Goal: Task Accomplishment & Management: Use online tool/utility

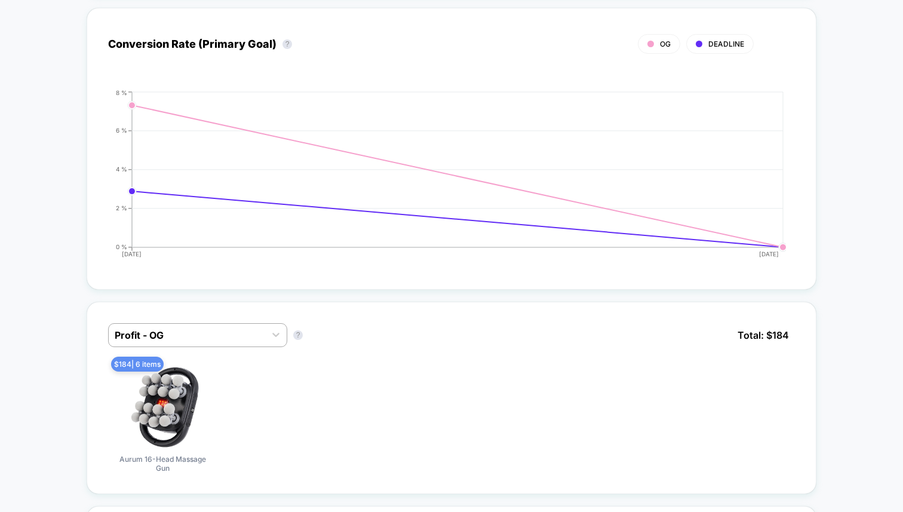
scroll to position [494, 0]
click at [250, 322] on div "Profit - OG" at bounding box center [197, 334] width 179 height 24
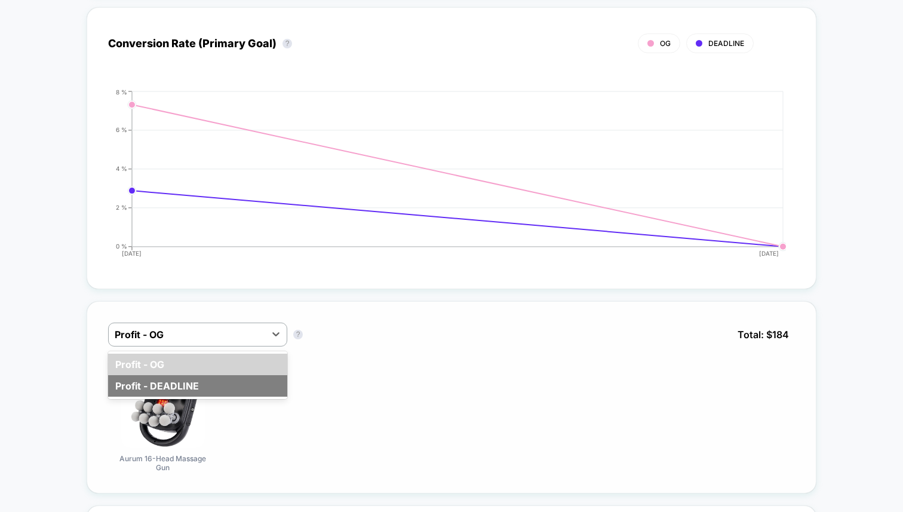
click at [264, 376] on div "Profit - DEADLINE" at bounding box center [197, 385] width 179 height 21
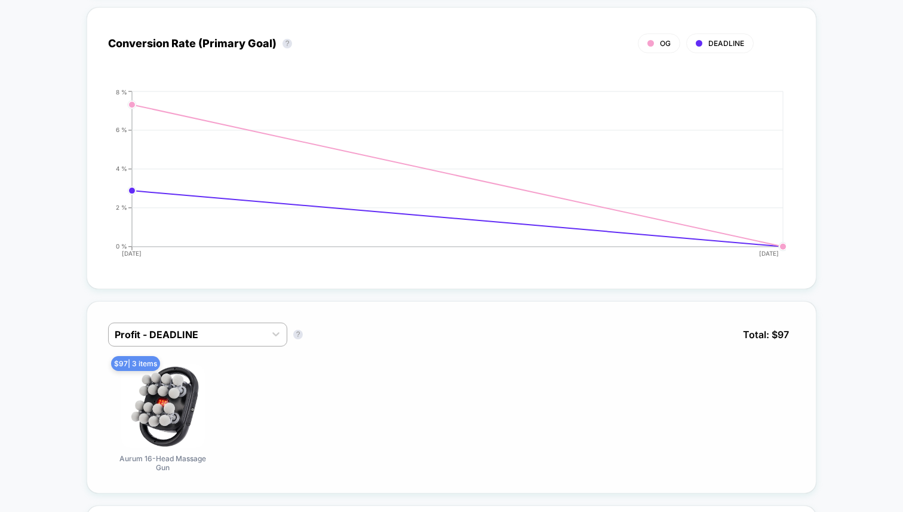
click at [264, 348] on div "Profit - DEADLINE Profit - DEADLINE ? Total: $ 97" at bounding box center [451, 343] width 687 height 42
click at [264, 338] on div "Profit - DEADLINE" at bounding box center [187, 334] width 156 height 19
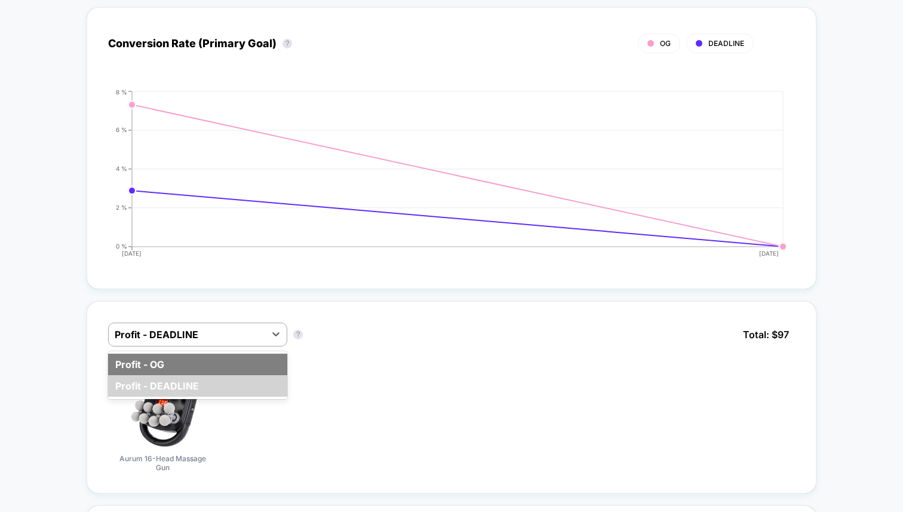
click at [249, 358] on div "Profit - OG" at bounding box center [197, 363] width 179 height 21
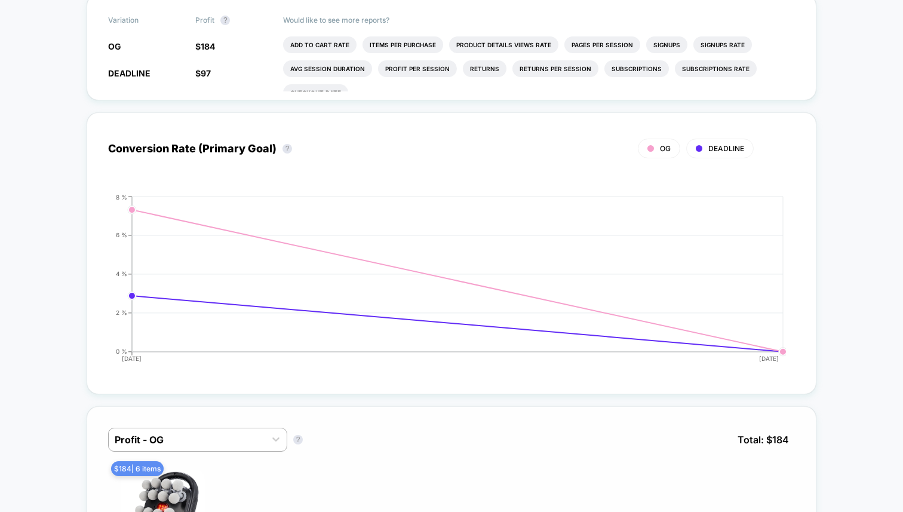
scroll to position [0, 0]
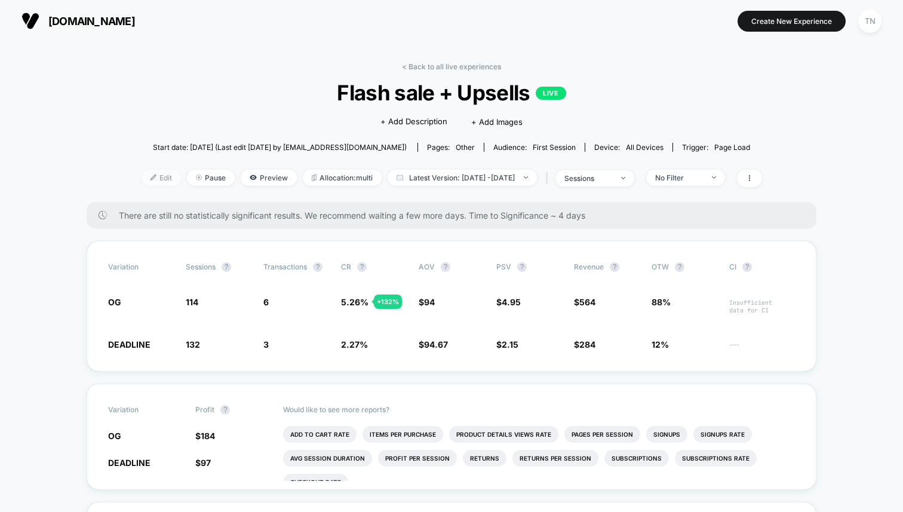
click at [149, 179] on span "Edit" at bounding box center [160, 178] width 39 height 16
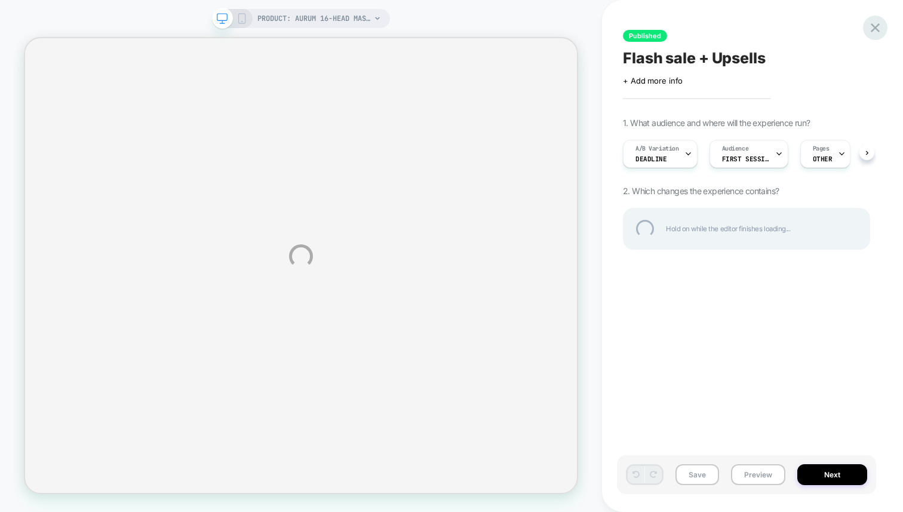
click at [879, 29] on div at bounding box center [875, 28] width 24 height 24
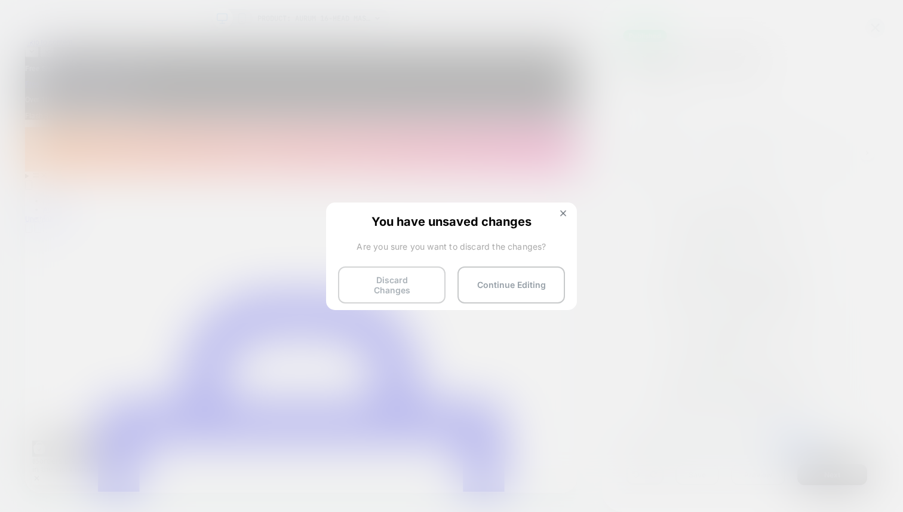
click at [416, 280] on button "Discard Changes" at bounding box center [391, 284] width 107 height 37
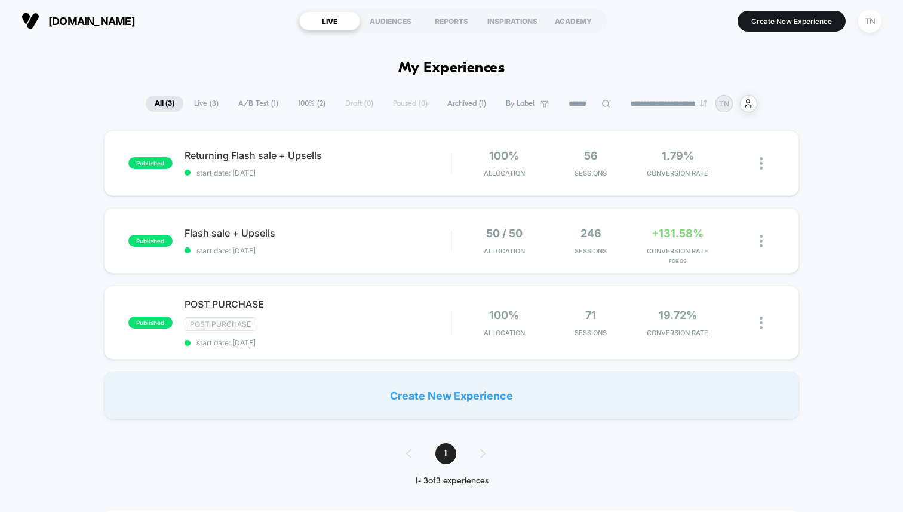
click at [351, 27] on div "LIVE" at bounding box center [329, 20] width 61 height 19
click at [72, 24] on span "[DOMAIN_NAME]" at bounding box center [91, 21] width 87 height 13
click at [497, 230] on span "50 / 50" at bounding box center [504, 233] width 36 height 13
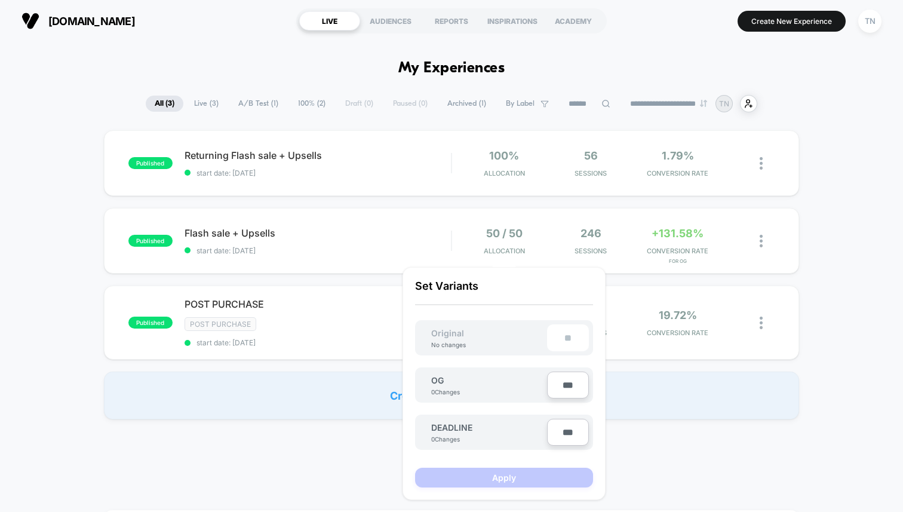
click at [570, 389] on input "***" at bounding box center [568, 384] width 42 height 27
type input "***"
type input "**"
type input "***"
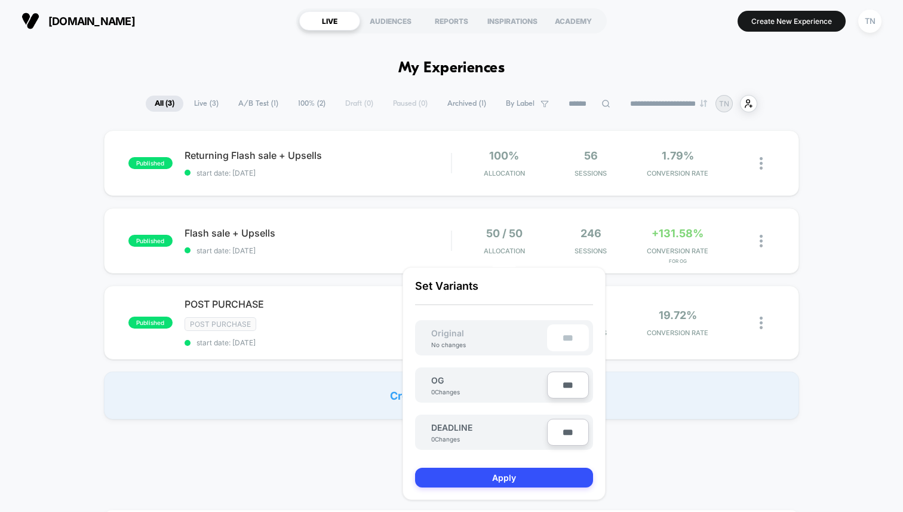
type input "**"
type input "****"
click at [555, 434] on input "***" at bounding box center [568, 432] width 42 height 27
type input "**"
click at [504, 471] on button "Apply" at bounding box center [504, 477] width 178 height 20
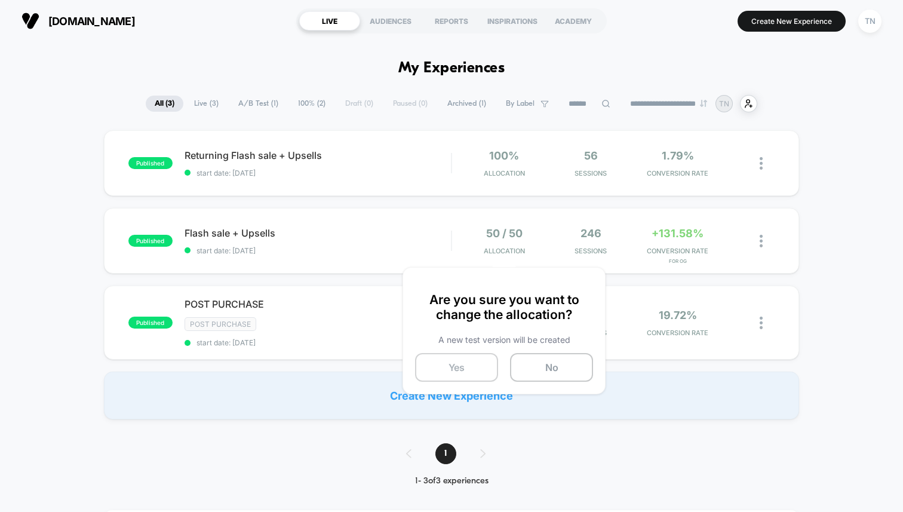
click at [469, 359] on button "Yes" at bounding box center [456, 367] width 83 height 29
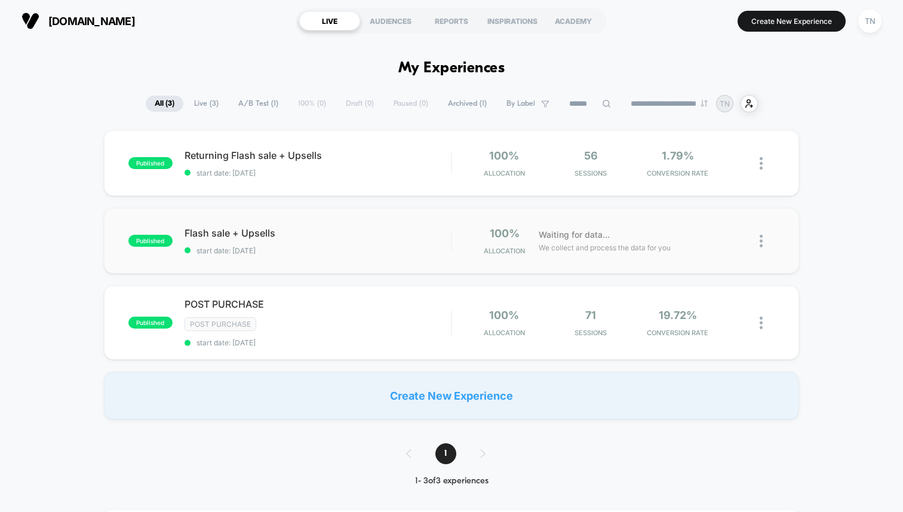
click at [646, 221] on div "published Flash sale + Upsells start date: [DATE] 100% Allocation Waiting for d…" at bounding box center [451, 241] width 695 height 66
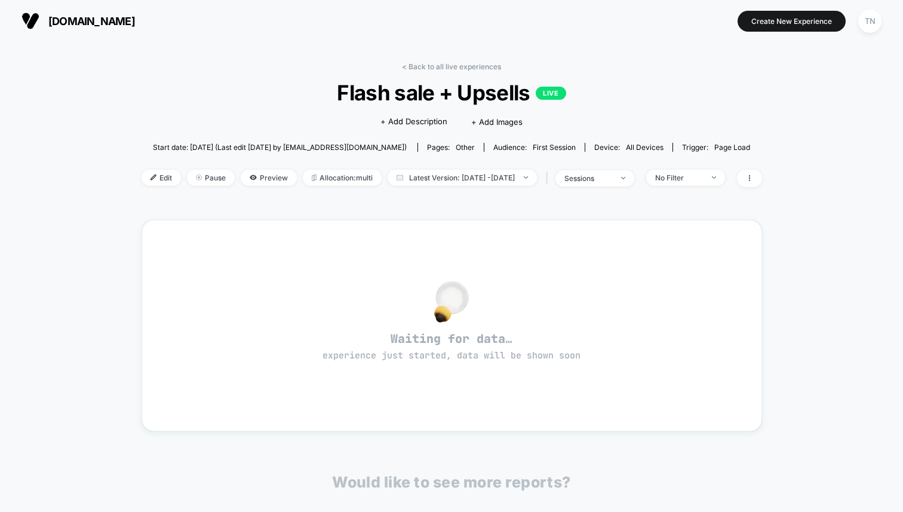
click at [41, 19] on button "[DOMAIN_NAME]" at bounding box center [78, 20] width 121 height 19
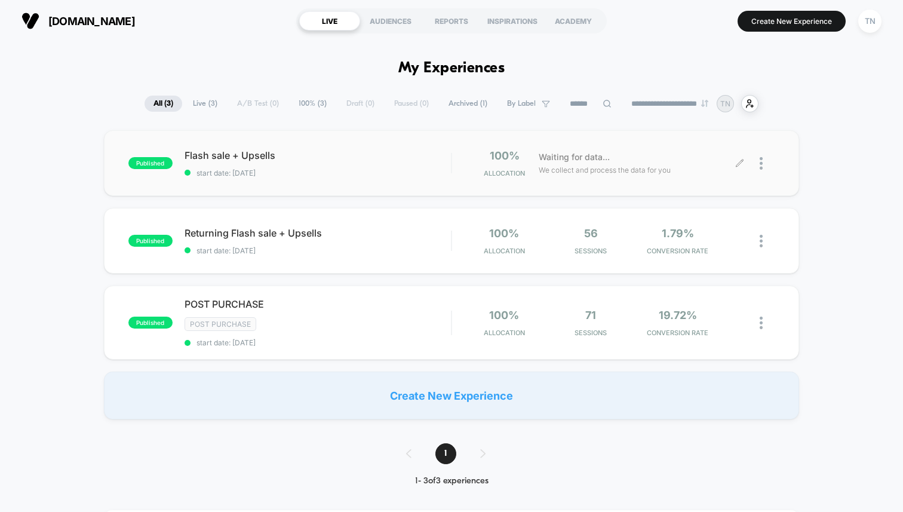
click at [763, 171] on div at bounding box center [766, 163] width 15 height 28
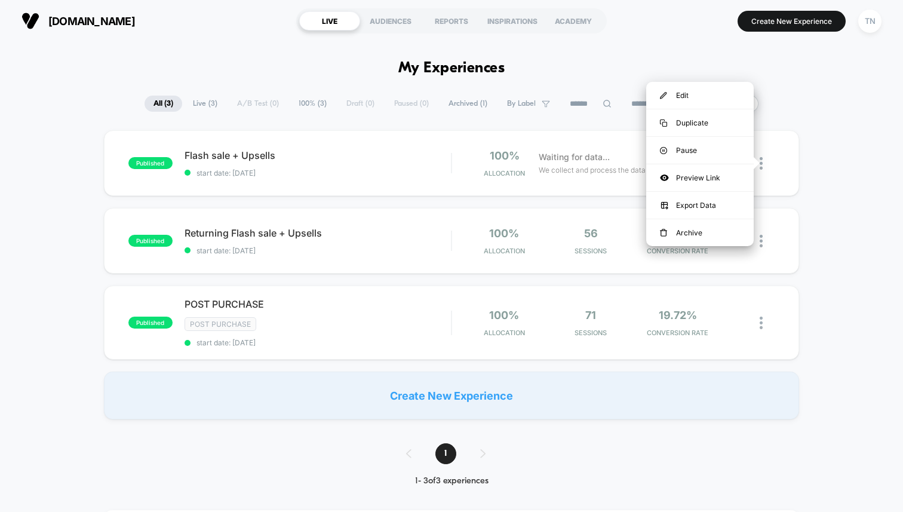
click at [841, 265] on div "published Flash sale + Upsells start date: [DATE] 100% Allocation Waiting for d…" at bounding box center [451, 274] width 903 height 289
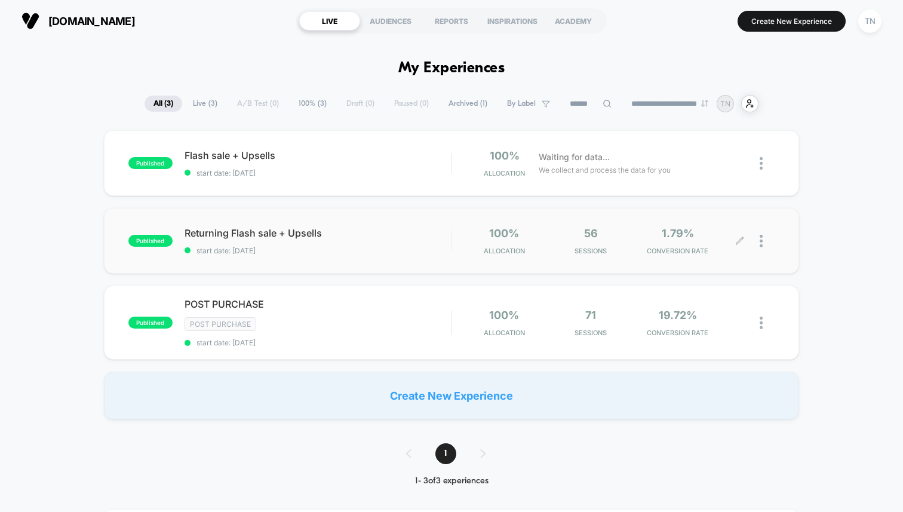
drag, startPoint x: 768, startPoint y: 244, endPoint x: 761, endPoint y: 242, distance: 7.6
click at [761, 242] on div at bounding box center [766, 241] width 15 height 28
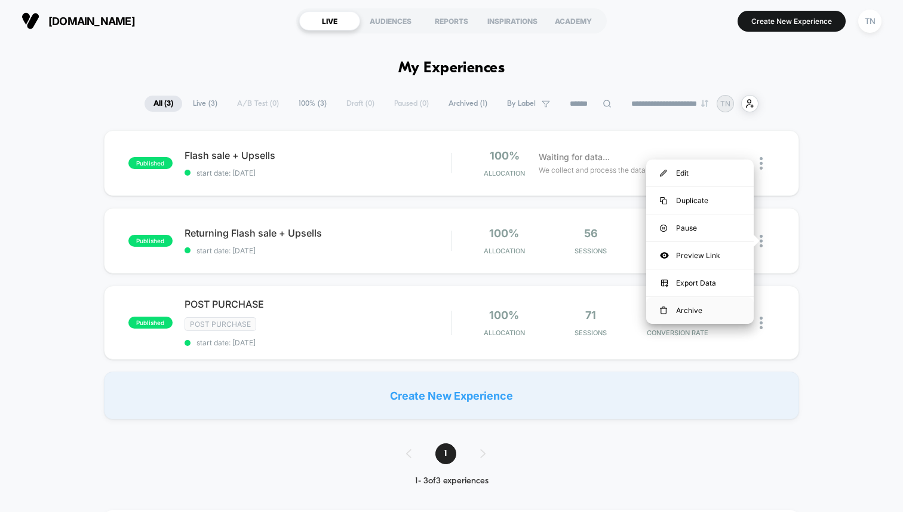
click at [681, 303] on div "Archive" at bounding box center [699, 310] width 107 height 27
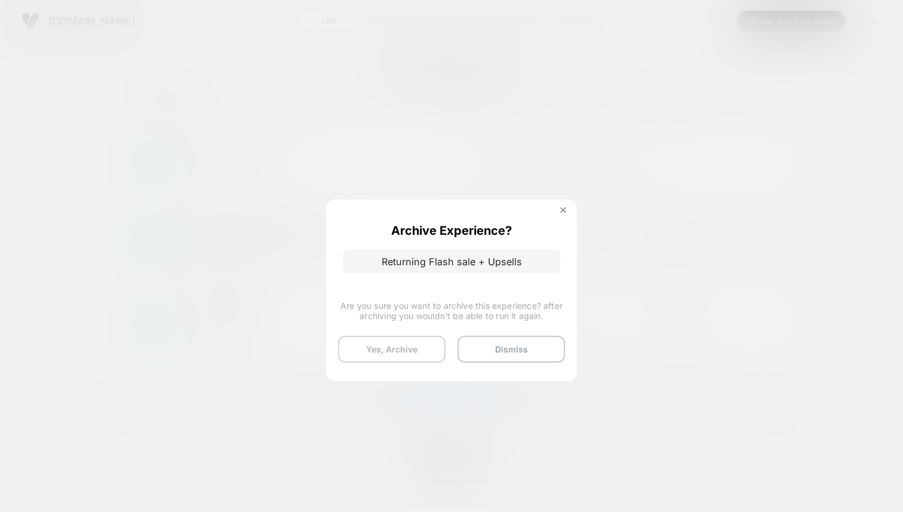
click at [430, 352] on button "Yes, Archive" at bounding box center [391, 349] width 107 height 27
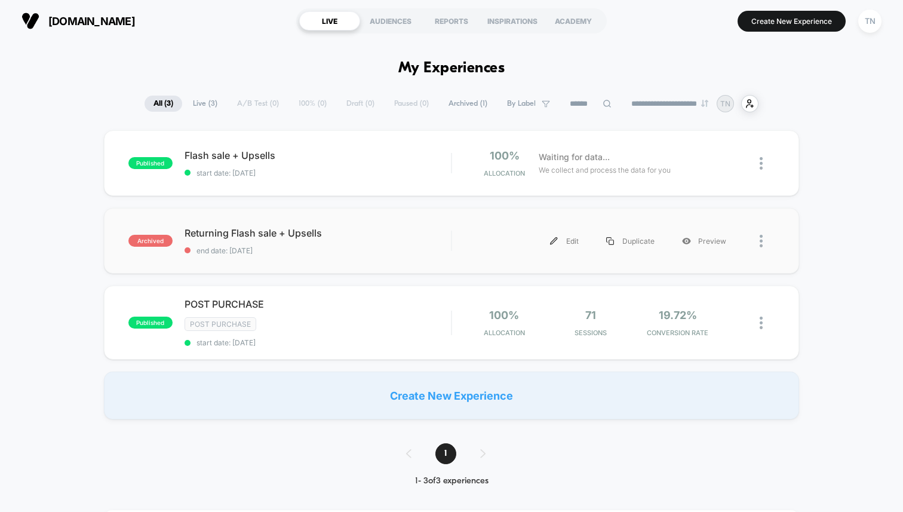
click at [765, 240] on div at bounding box center [766, 240] width 15 height 27
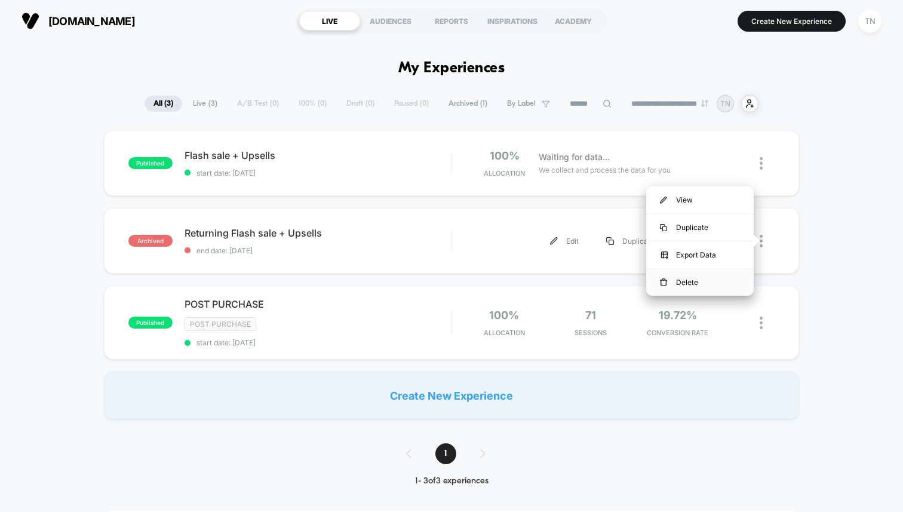
click at [709, 285] on div "Delete" at bounding box center [699, 282] width 107 height 27
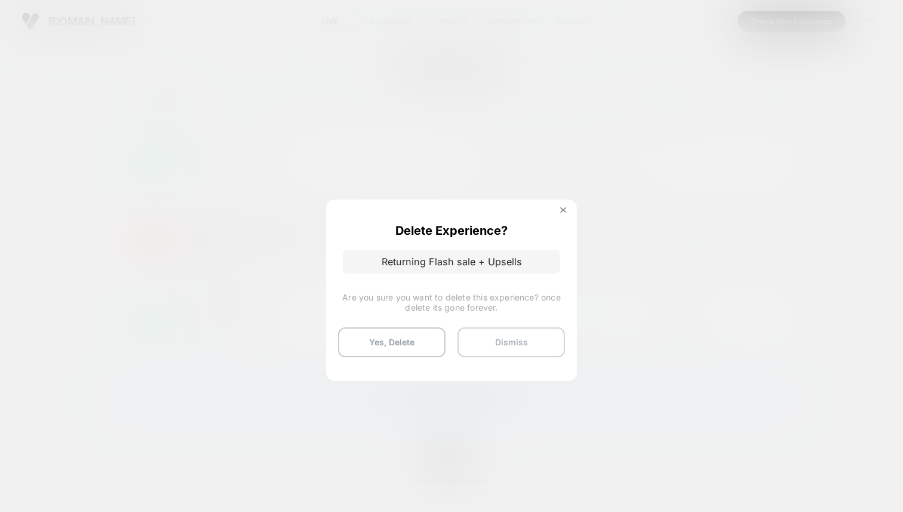
click at [479, 346] on button "Dismiss" at bounding box center [510, 342] width 107 height 30
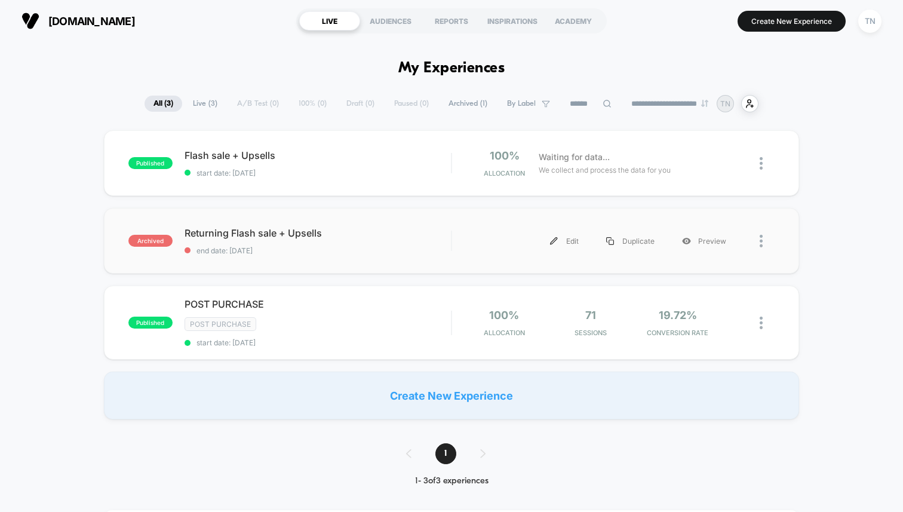
click at [767, 246] on div at bounding box center [766, 240] width 15 height 27
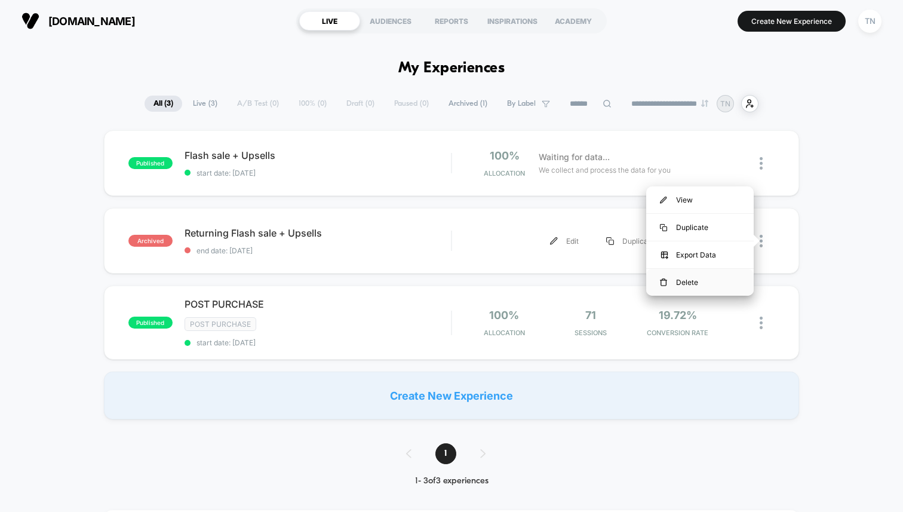
click at [659, 278] on div "Delete" at bounding box center [699, 282] width 107 height 27
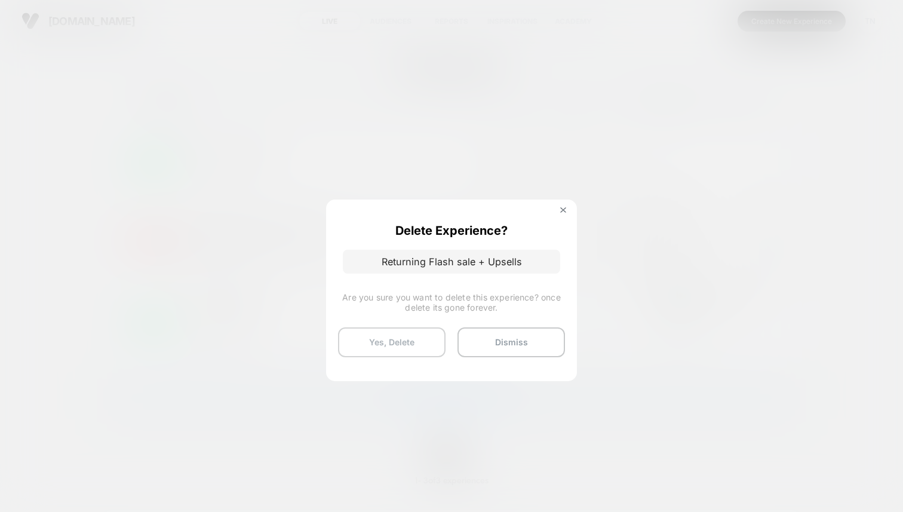
click at [402, 336] on button "Yes, Delete" at bounding box center [391, 342] width 107 height 30
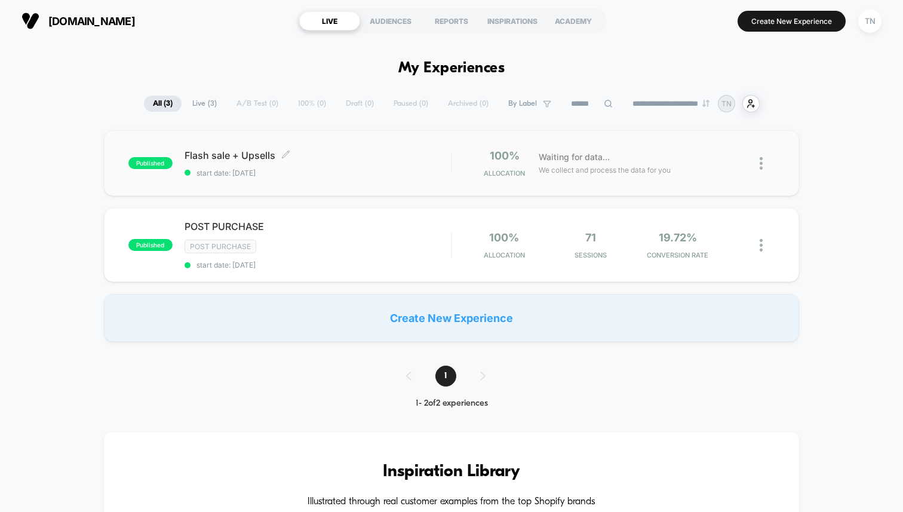
click at [405, 165] on div "Flash sale + Upsells Click to edit experience details Click to edit experience …" at bounding box center [317, 163] width 266 height 28
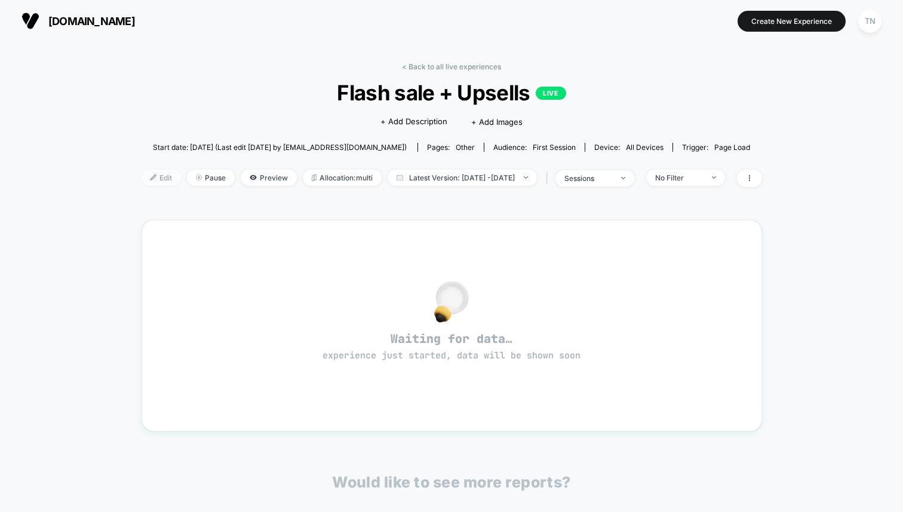
click at [153, 183] on span "Edit" at bounding box center [160, 178] width 39 height 16
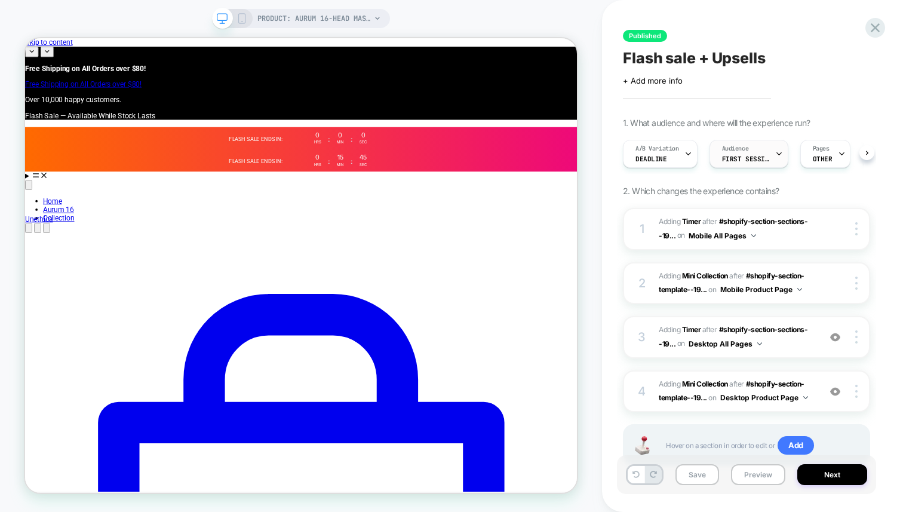
scroll to position [0, 1]
click at [694, 155] on div "A/B Variation DEADLINE" at bounding box center [659, 154] width 75 height 28
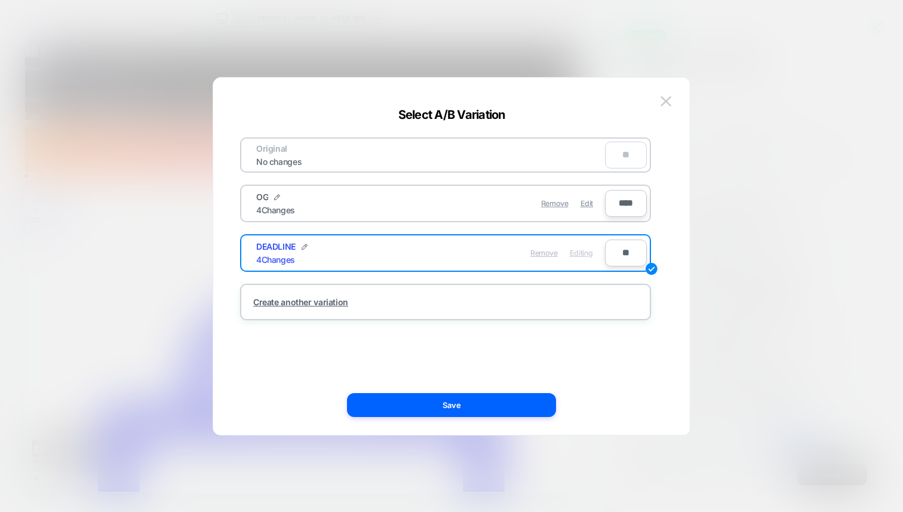
click at [547, 259] on div "Remove" at bounding box center [543, 252] width 27 height 23
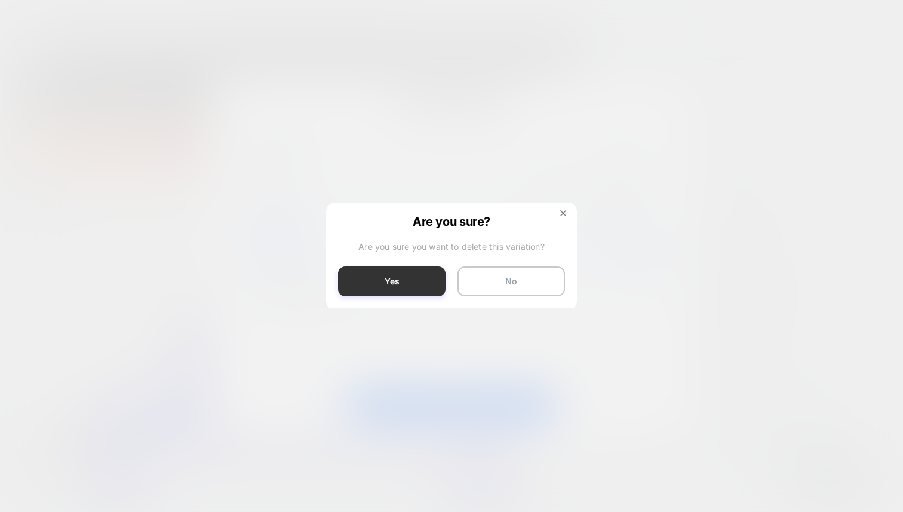
click at [415, 269] on button "Yes" at bounding box center [391, 281] width 107 height 30
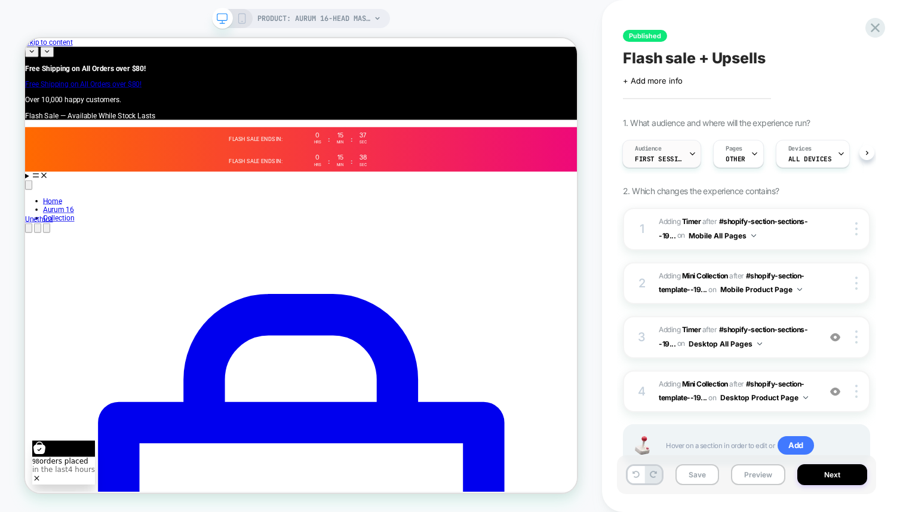
click at [687, 150] on div "Audience First Session" at bounding box center [659, 153] width 72 height 27
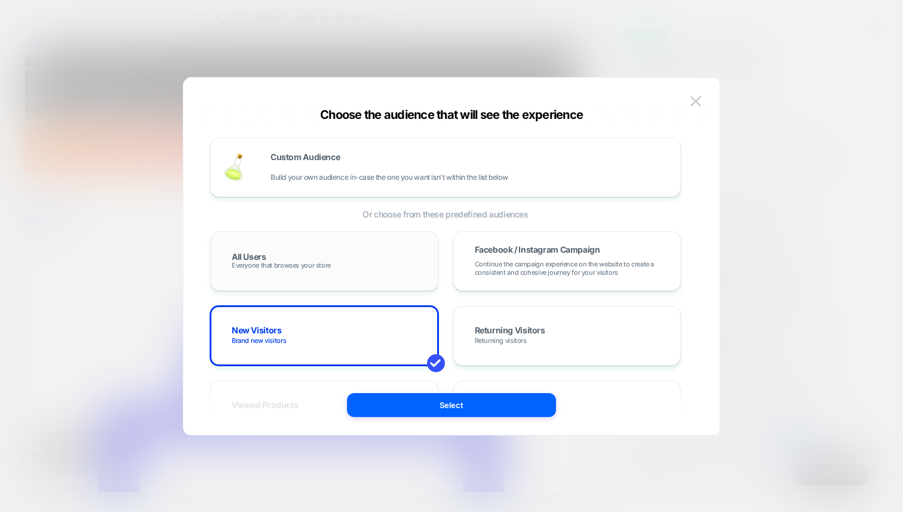
click at [400, 253] on div "All Users Everyone that browses your store" at bounding box center [324, 261] width 203 height 35
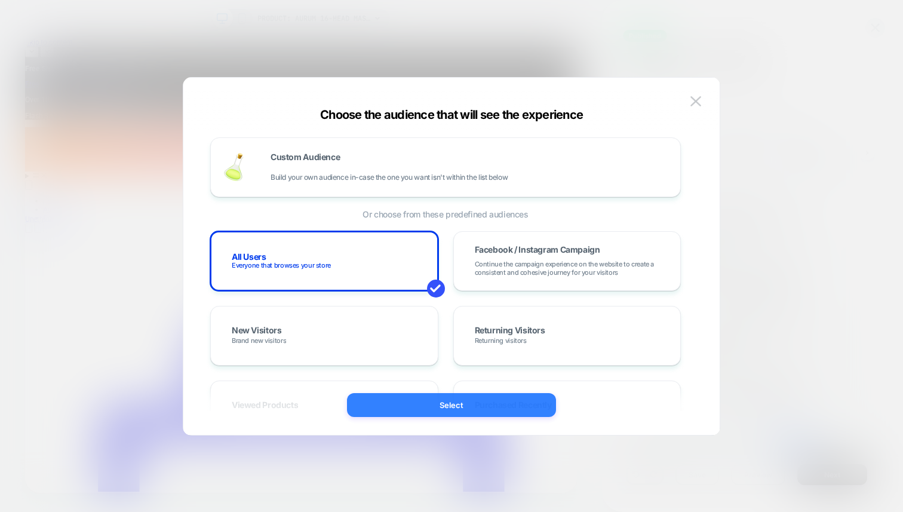
click at [426, 402] on button "Select" at bounding box center [451, 405] width 209 height 24
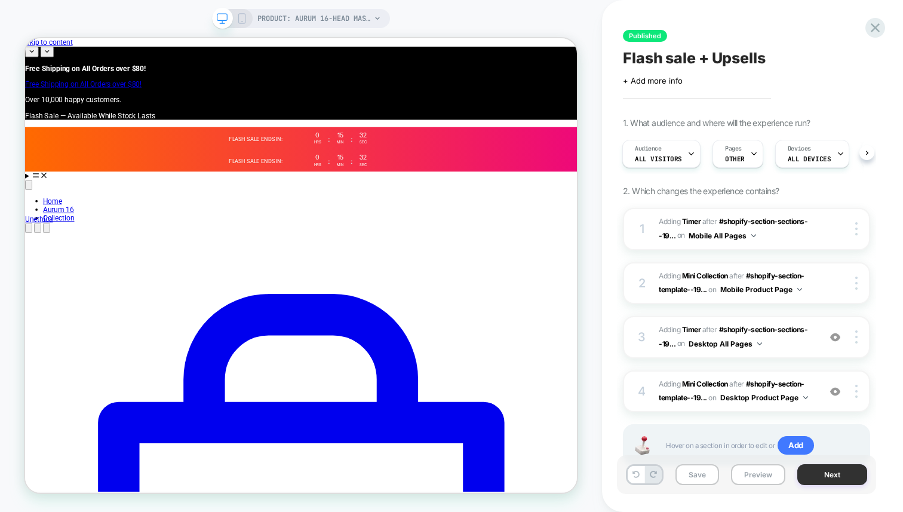
click at [807, 475] on button "Next" at bounding box center [832, 474] width 70 height 21
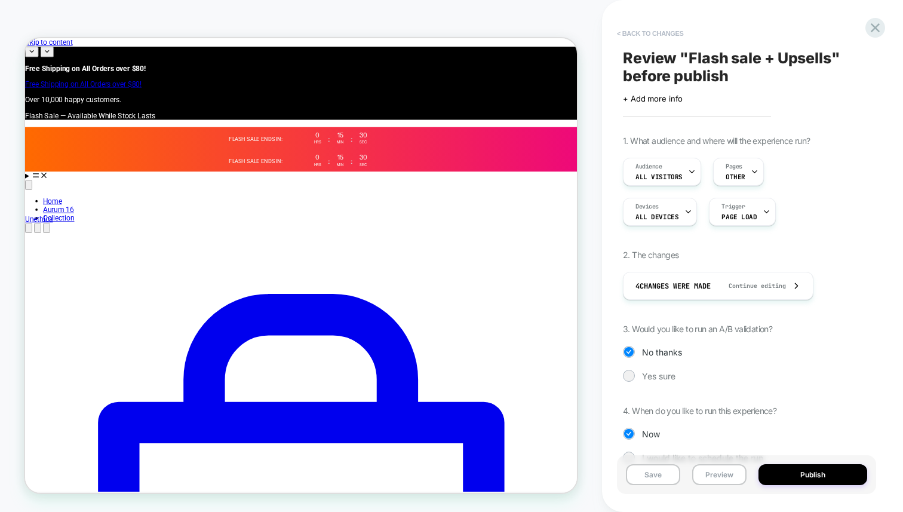
click at [639, 38] on button "< Back to changes" at bounding box center [650, 33] width 79 height 19
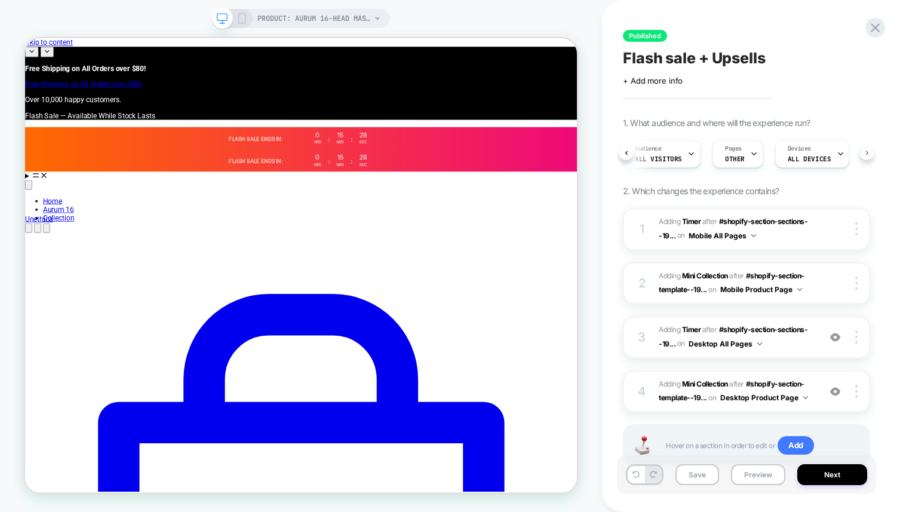
click at [870, 151] on button at bounding box center [866, 152] width 15 height 15
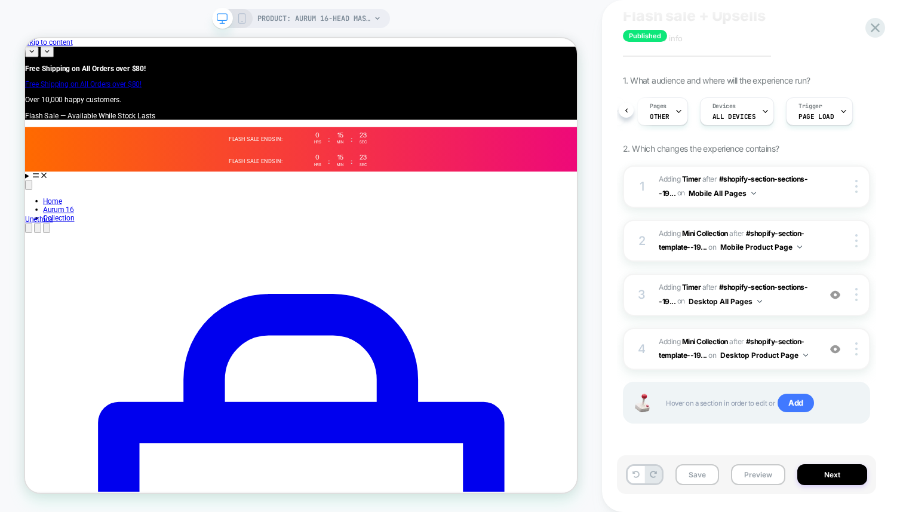
click at [248, 19] on div "PRODUCT: Aurum 16-Head Massage Gun" at bounding box center [301, 18] width 178 height 19
click at [239, 20] on icon at bounding box center [241, 18] width 11 height 11
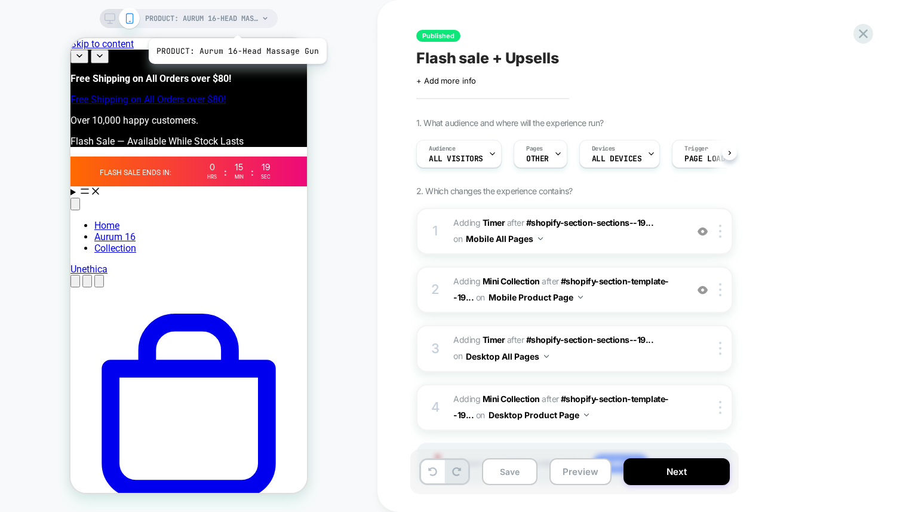
scroll to position [0, 1]
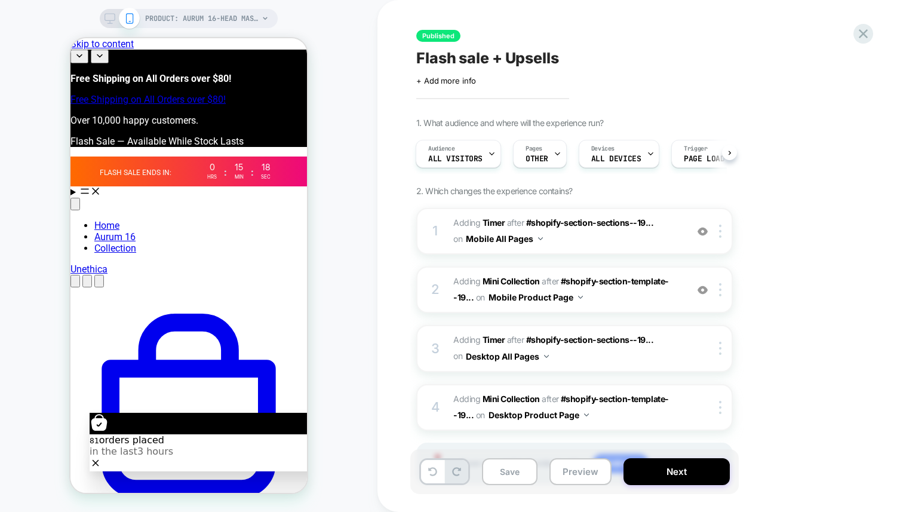
click at [116, 15] on div at bounding box center [119, 18] width 30 height 11
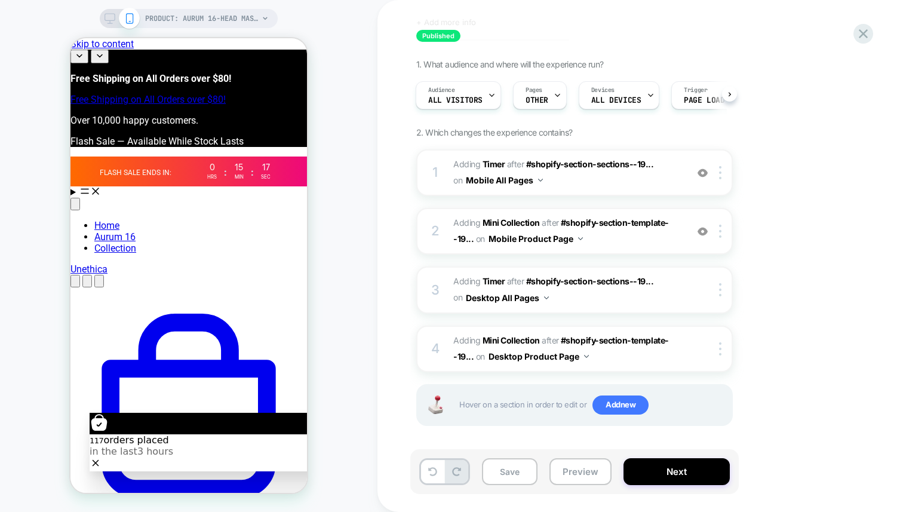
scroll to position [61, 0]
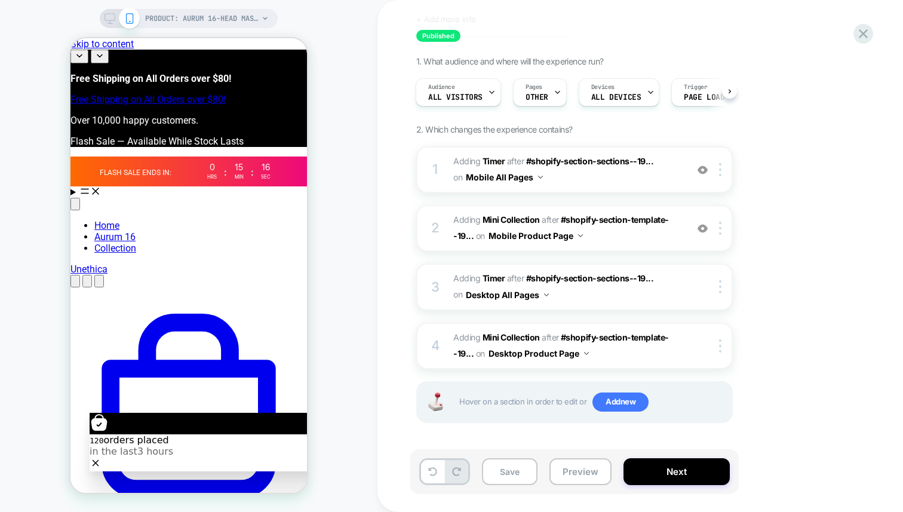
click at [112, 19] on icon at bounding box center [109, 18] width 11 height 11
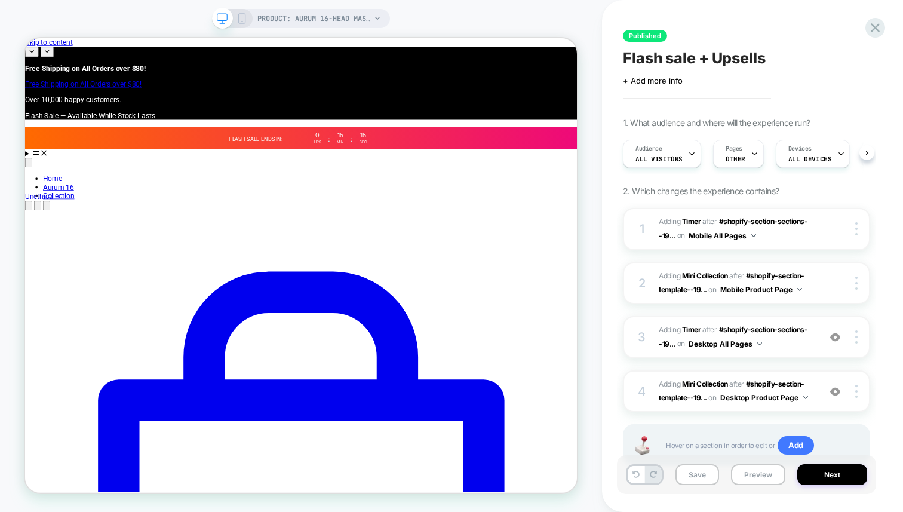
scroll to position [0, 1]
click at [805, 472] on button "Next" at bounding box center [832, 474] width 70 height 21
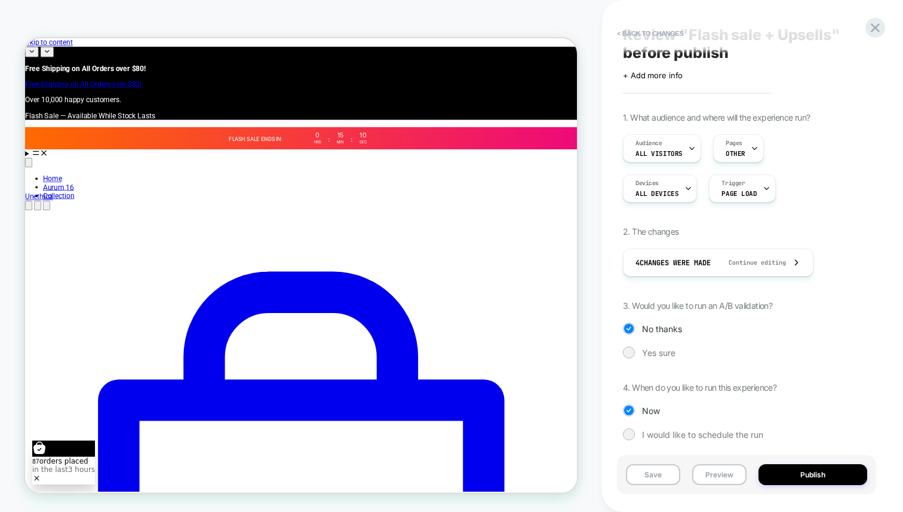
scroll to position [29, 0]
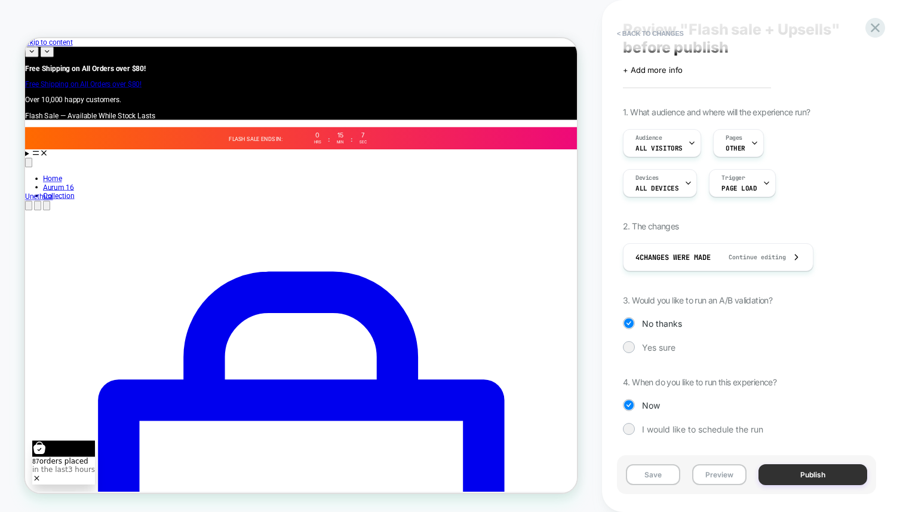
click at [792, 475] on button "Publish" at bounding box center [812, 474] width 109 height 21
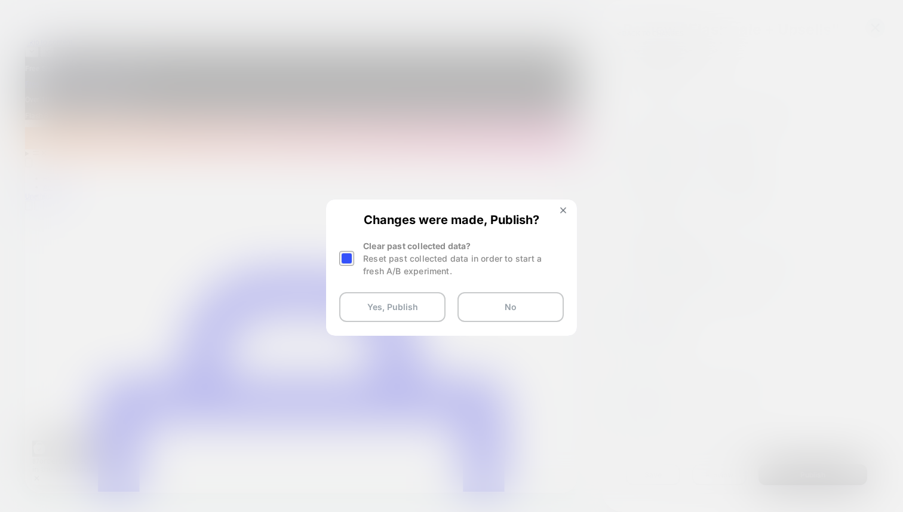
click at [386, 259] on div "Reset past collected data in order to start a fresh A/B experiment." at bounding box center [463, 264] width 201 height 25
click at [355, 255] on div at bounding box center [348, 258] width 18 height 38
click at [350, 255] on div at bounding box center [346, 258] width 15 height 15
click at [375, 299] on button "Yes, Publish" at bounding box center [392, 307] width 106 height 30
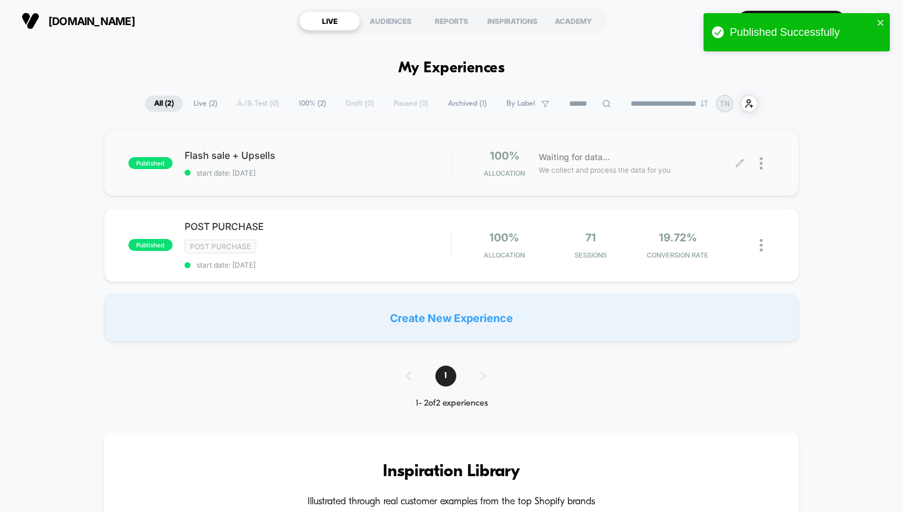
click at [760, 164] on img at bounding box center [760, 163] width 3 height 13
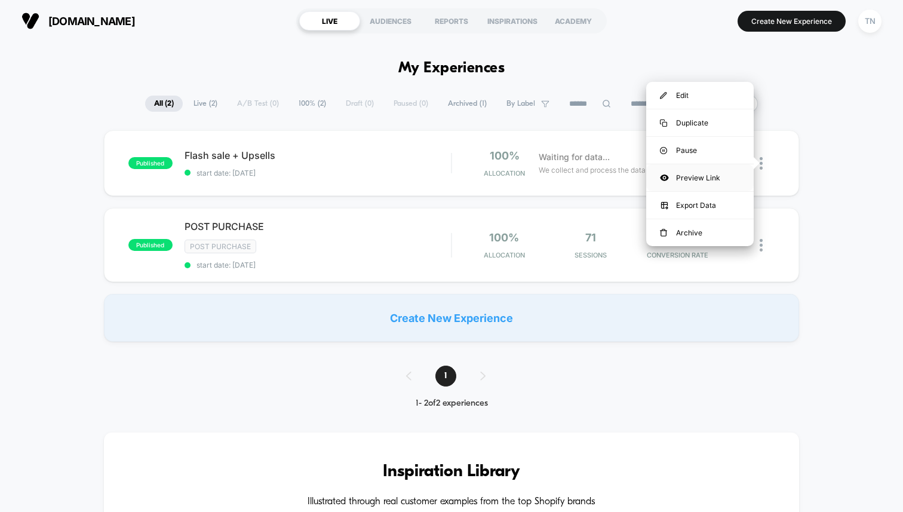
click at [712, 181] on div "Preview Link" at bounding box center [699, 177] width 107 height 27
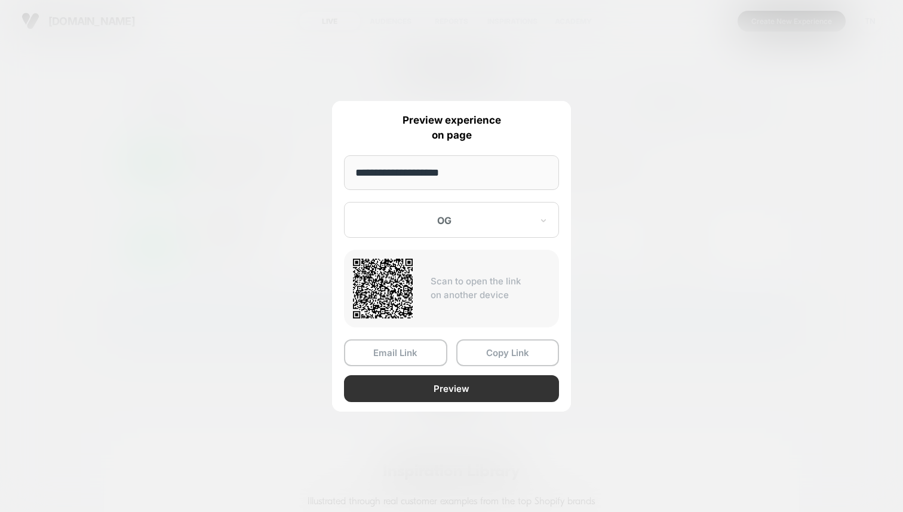
click at [460, 386] on button "Preview" at bounding box center [451, 388] width 215 height 27
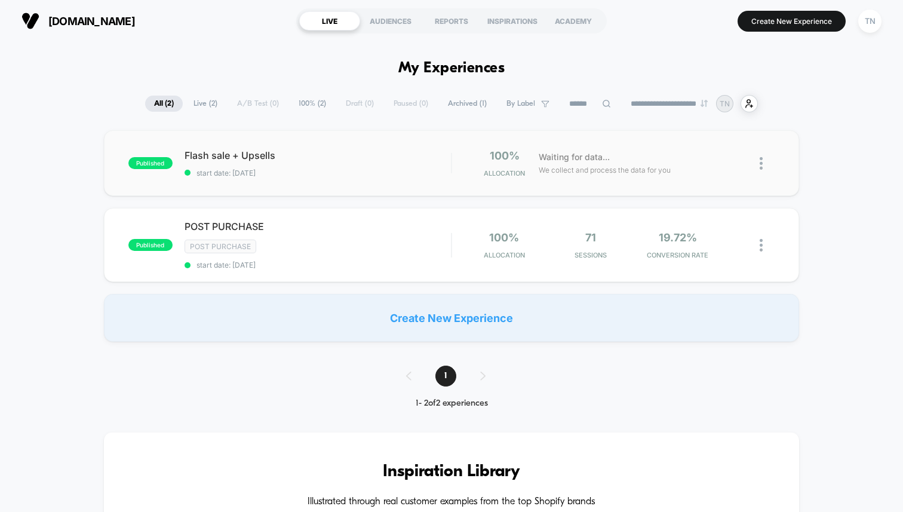
click at [191, 109] on span "Live ( 2 )" at bounding box center [205, 104] width 42 height 16
click at [145, 112] on div "**********" at bounding box center [451, 103] width 613 height 17
click at [147, 106] on span "All ( 2 )" at bounding box center [164, 104] width 38 height 16
